Goal: Obtain resource: Obtain resource

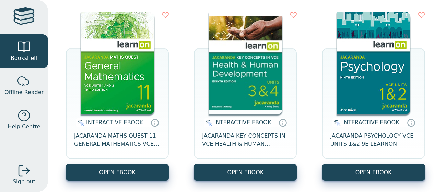
scroll to position [82, 0]
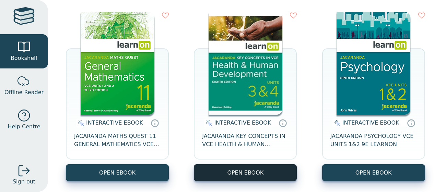
click at [227, 168] on button "OPEN EBOOK" at bounding box center [245, 173] width 103 height 17
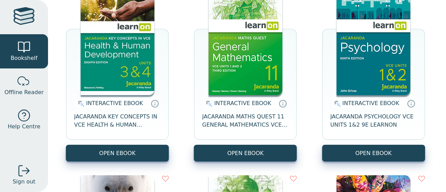
scroll to position [106, 0]
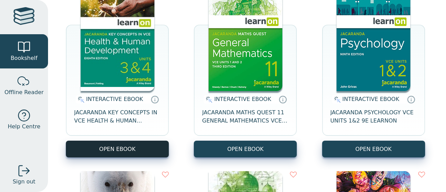
click at [141, 144] on button "OPEN EBOOK" at bounding box center [117, 149] width 103 height 17
